Goal: Contribute content: Contribute content

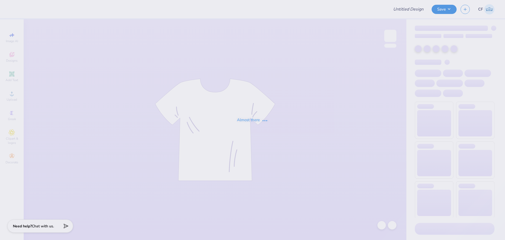
type input "Woodford Date Night"
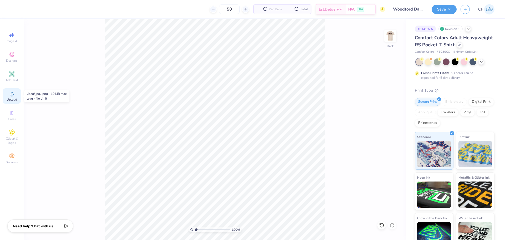
click at [8, 97] on div "Upload" at bounding box center [12, 96] width 18 height 16
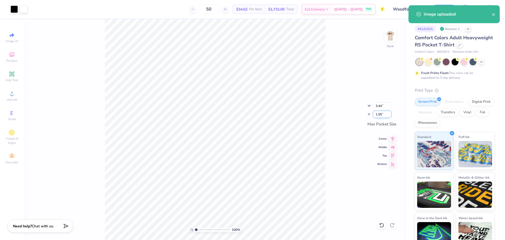
click at [379, 112] on input "1.55" at bounding box center [382, 113] width 19 height 7
click at [379, 107] on input "3.44" at bounding box center [382, 105] width 19 height 7
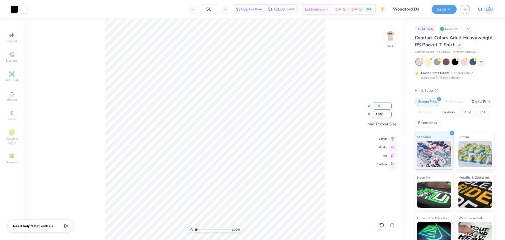
type input "3.50"
type input "1.58"
click at [391, 38] on img at bounding box center [390, 35] width 21 height 21
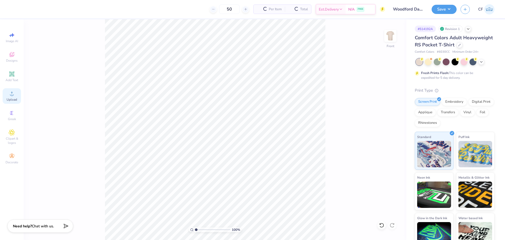
click at [9, 101] on span "Upload" at bounding box center [12, 99] width 11 height 4
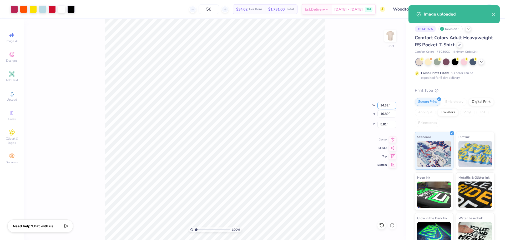
click at [387, 107] on input "14.32" at bounding box center [386, 105] width 19 height 7
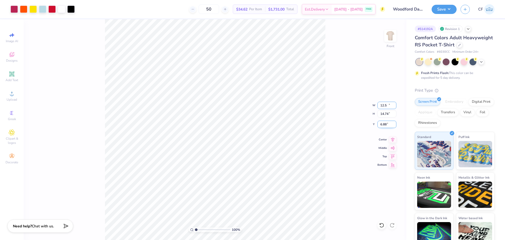
type input "12.50"
type input "14.74"
click at [384, 126] on input "6.88" at bounding box center [386, 123] width 19 height 7
type input "3.00"
click at [452, 10] on button "Save" at bounding box center [444, 8] width 25 height 9
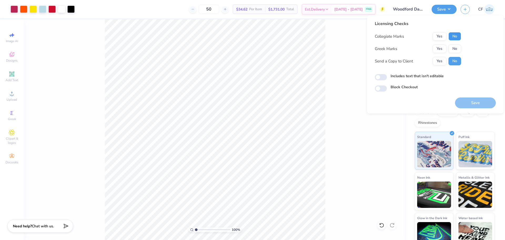
click at [457, 36] on button "No" at bounding box center [454, 36] width 13 height 8
click at [440, 47] on button "Yes" at bounding box center [440, 48] width 14 height 8
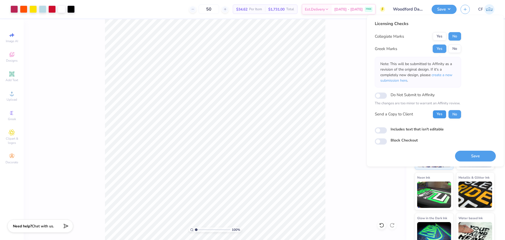
click at [442, 112] on button "Yes" at bounding box center [440, 114] width 14 height 8
click at [382, 130] on input "Includes text that isn't editable" at bounding box center [381, 130] width 12 height 6
checkbox input "true"
click at [462, 155] on button "Save" at bounding box center [475, 155] width 41 height 11
